Goal: Information Seeking & Learning: Learn about a topic

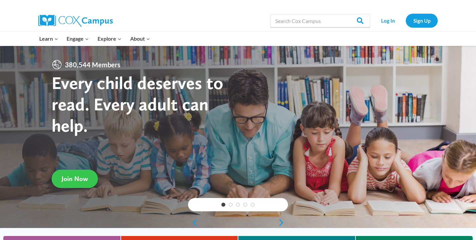
click at [83, 176] on span "Join Now" at bounding box center [75, 178] width 26 height 8
click at [79, 179] on span "Join Now" at bounding box center [75, 178] width 26 height 8
